Goal: Find specific page/section

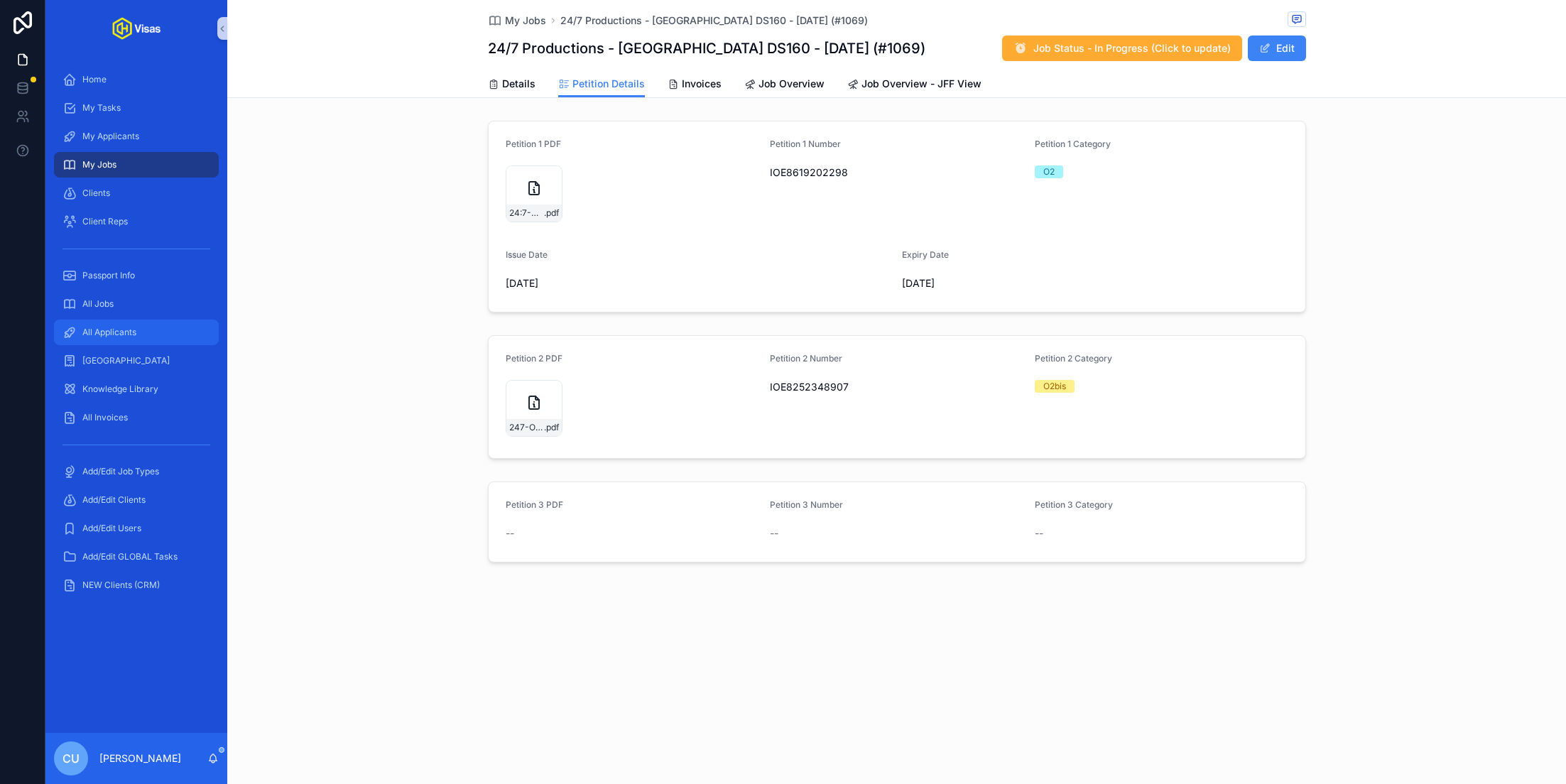
click at [117, 337] on span "All Applicants" at bounding box center [110, 332] width 54 height 11
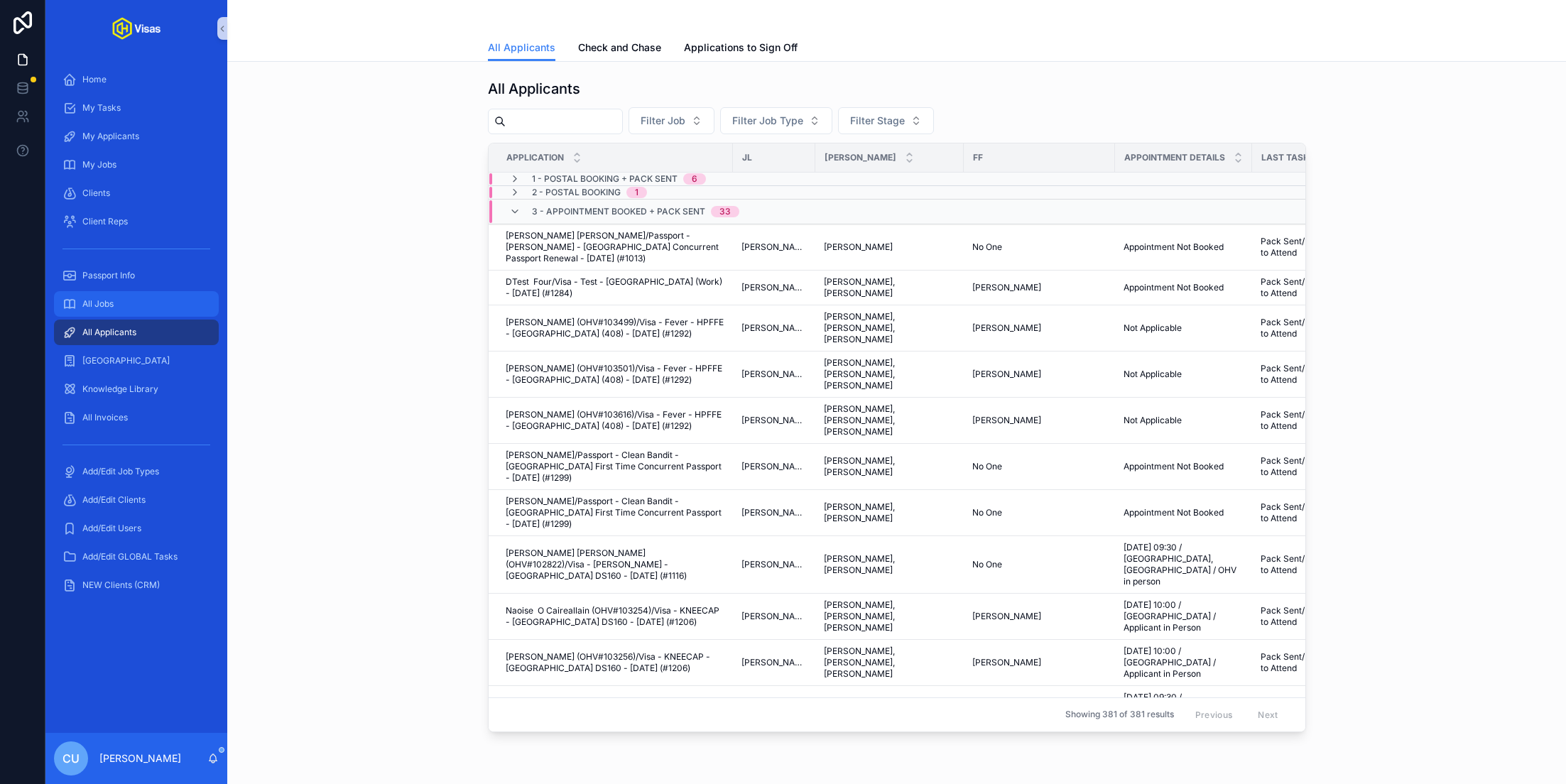
click at [117, 298] on div "All Jobs" at bounding box center [137, 304] width 148 height 23
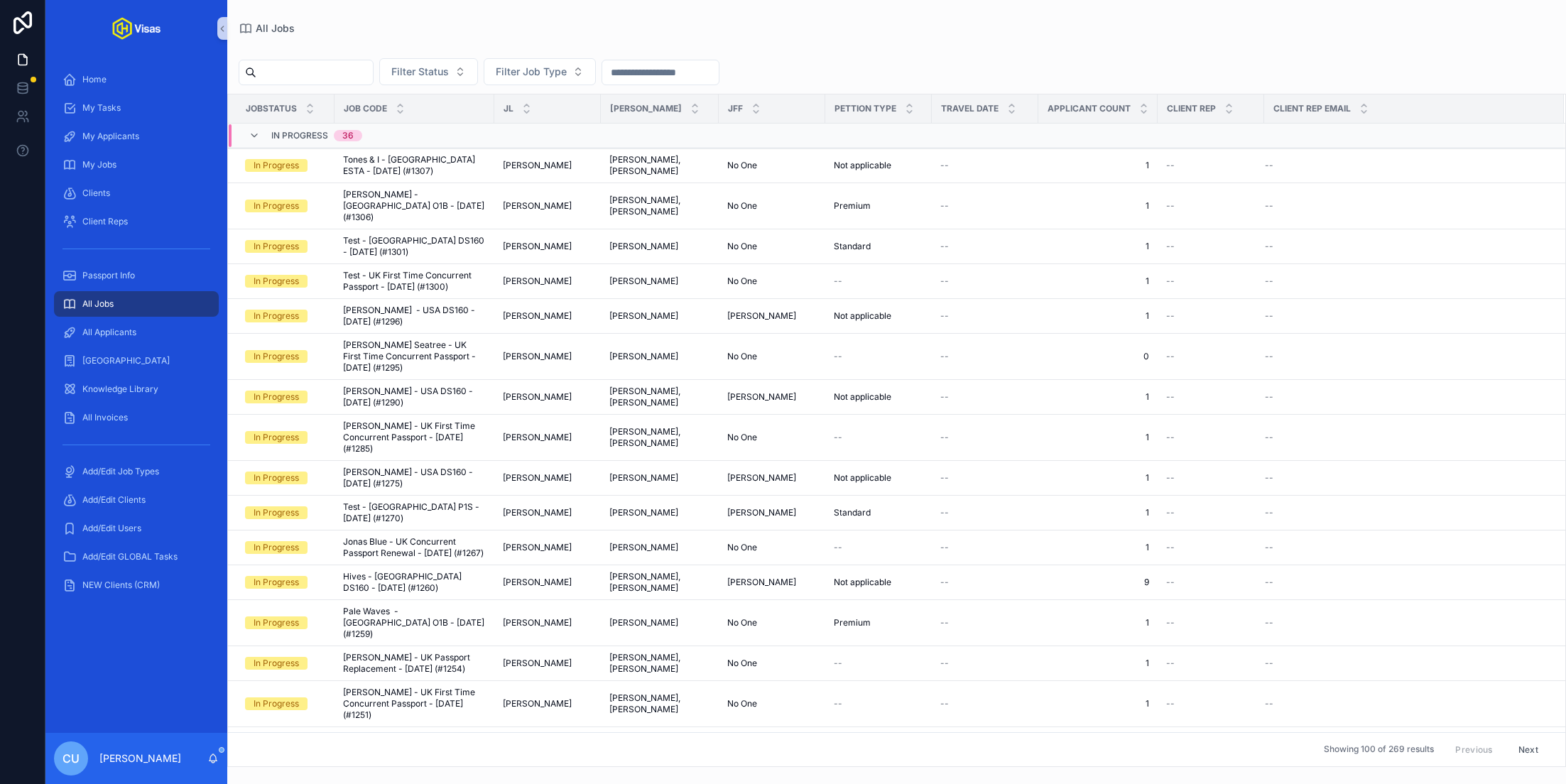
click at [320, 78] on input "scrollable content" at bounding box center [314, 73] width 117 height 20
type input "**********"
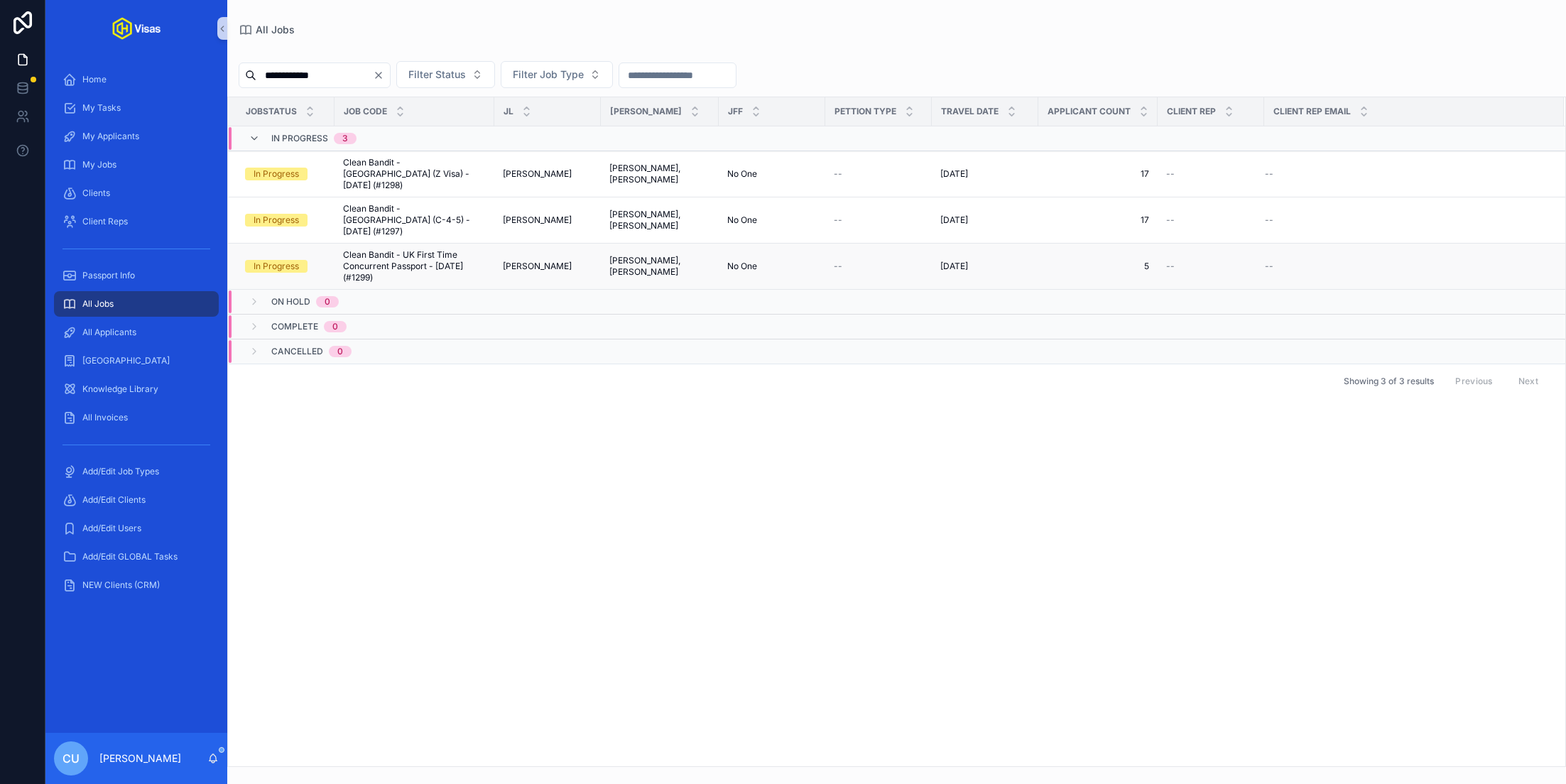
click at [432, 249] on span "Clean Bandit - UK First Time Concurrent Passport - Aug/25 (#1299)" at bounding box center [414, 266] width 143 height 34
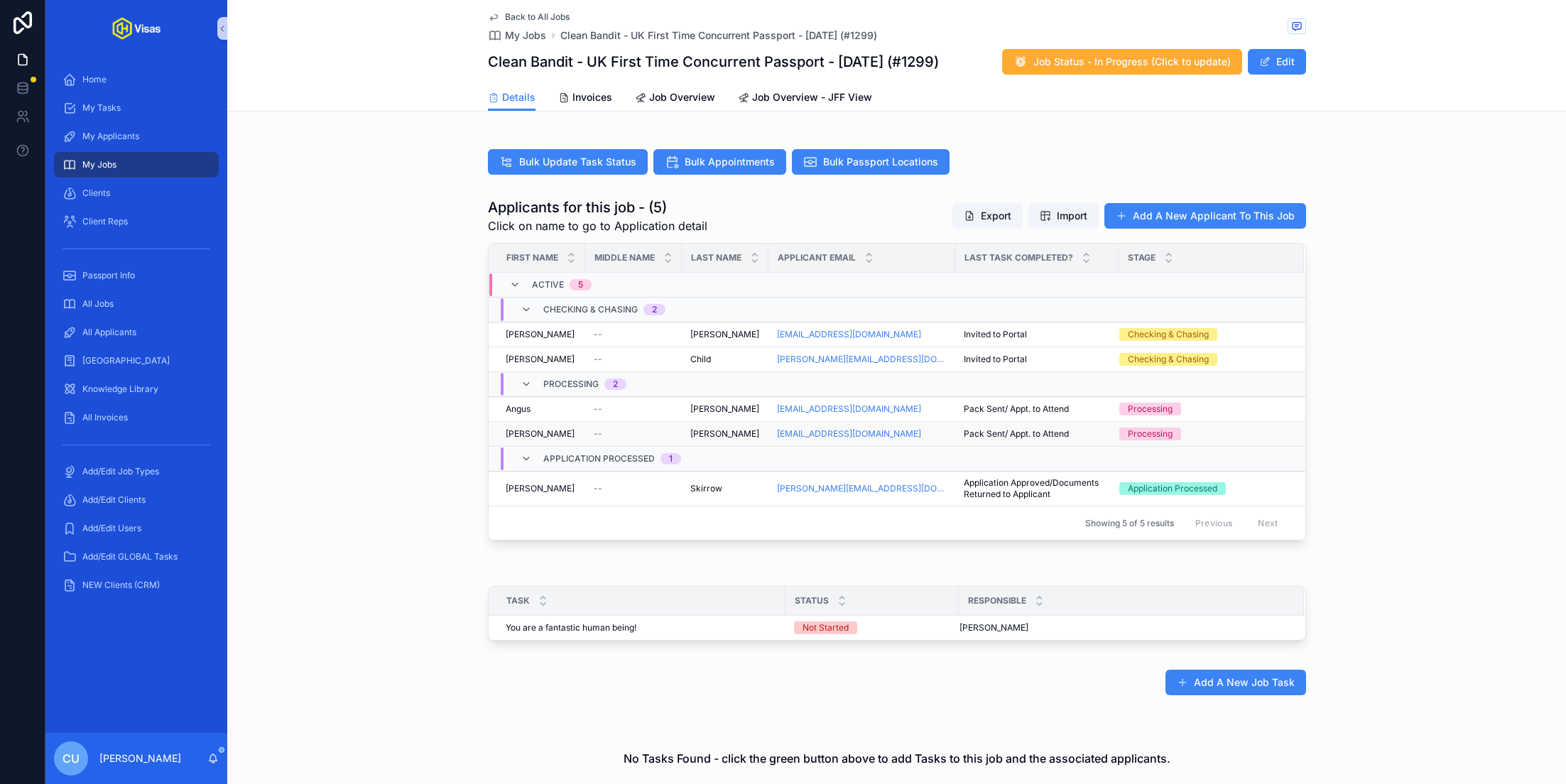
scroll to position [376, 0]
